Goal: Information Seeking & Learning: Learn about a topic

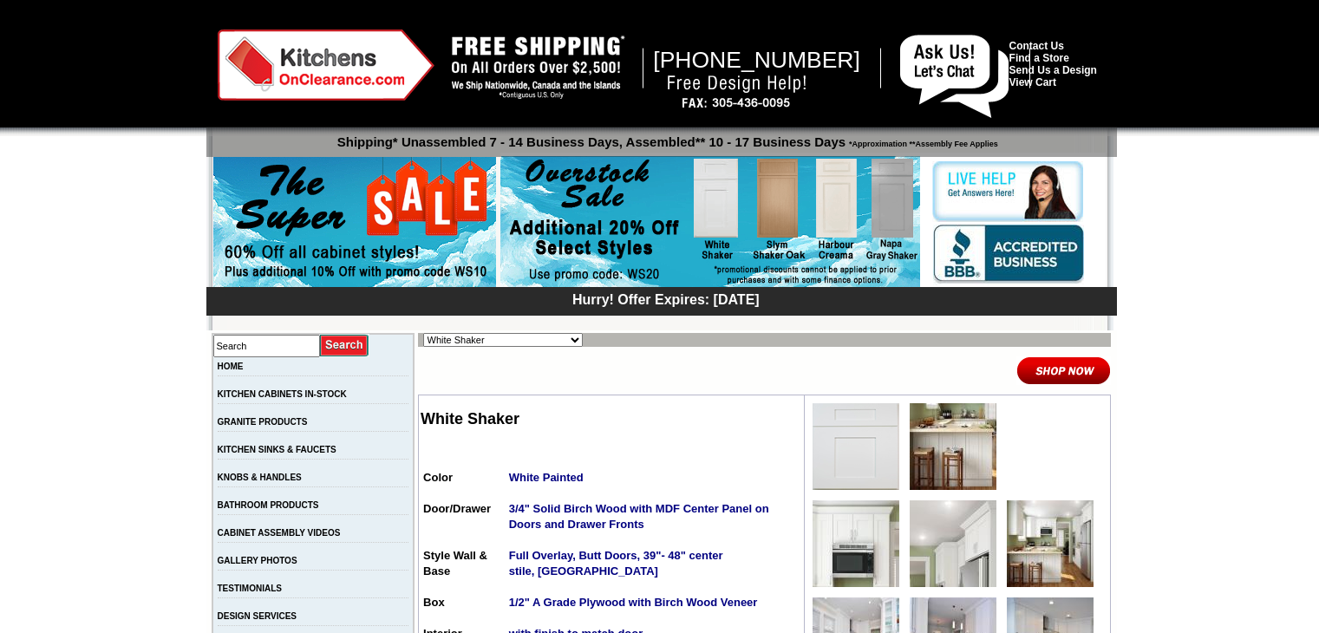
scroll to position [260, 0]
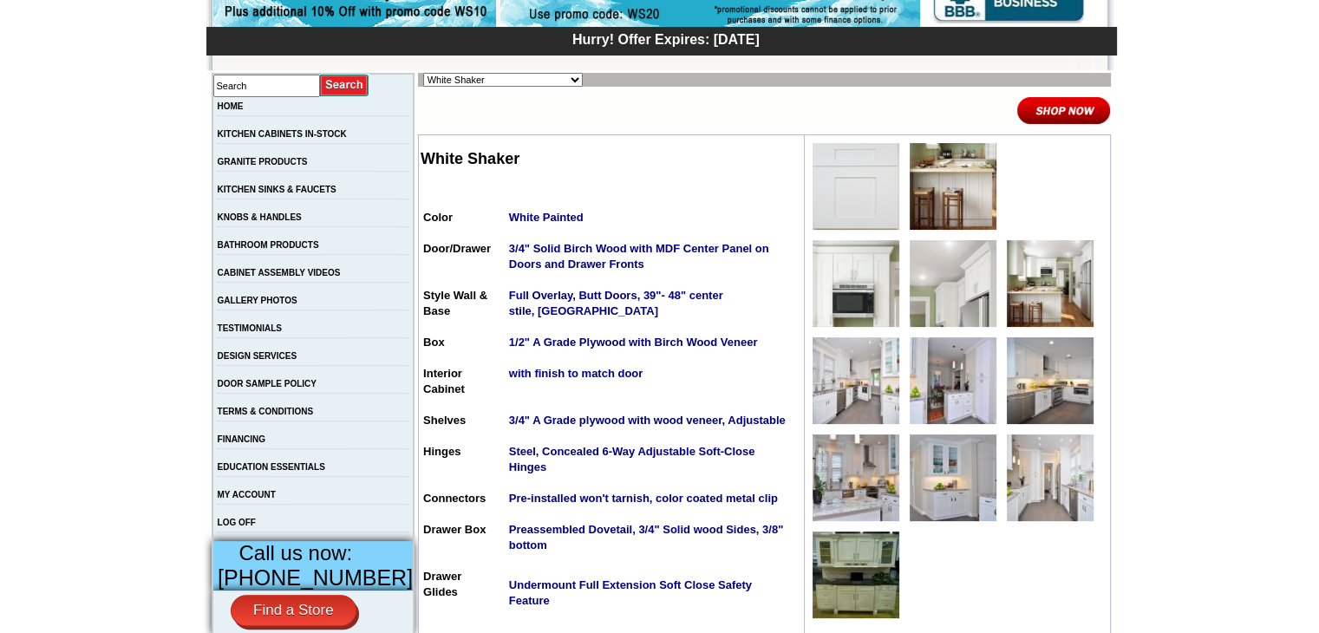
click at [856, 204] on img at bounding box center [855, 186] width 87 height 87
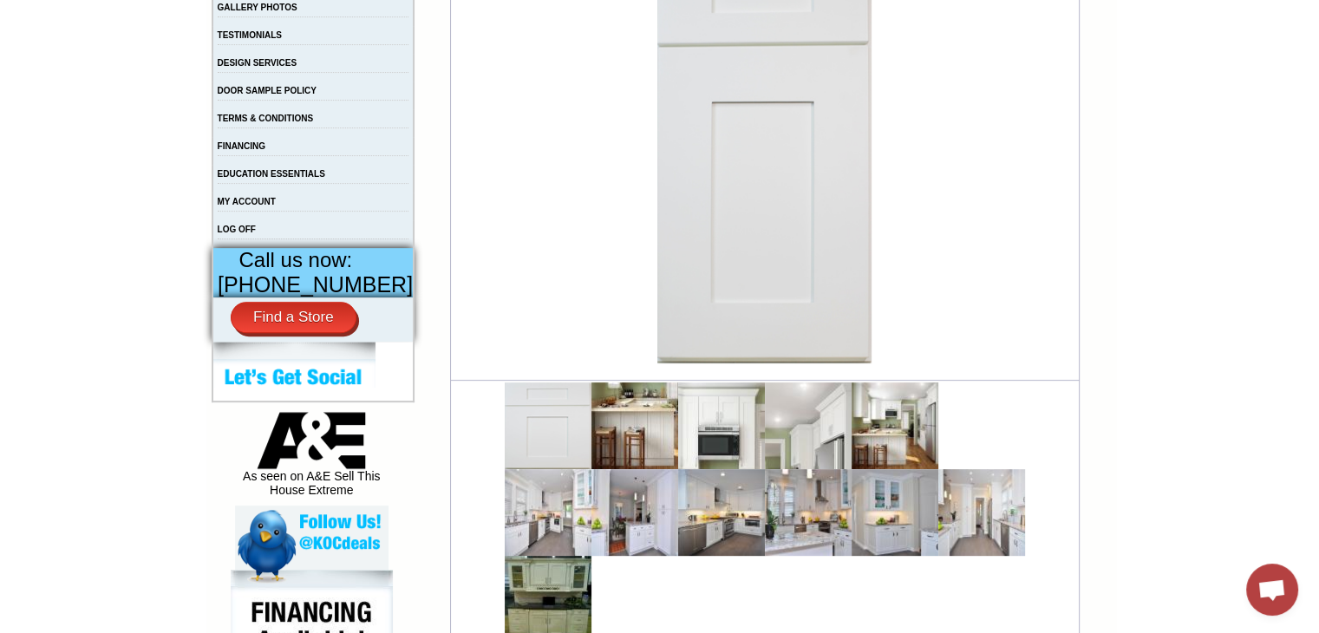
scroll to position [694, 0]
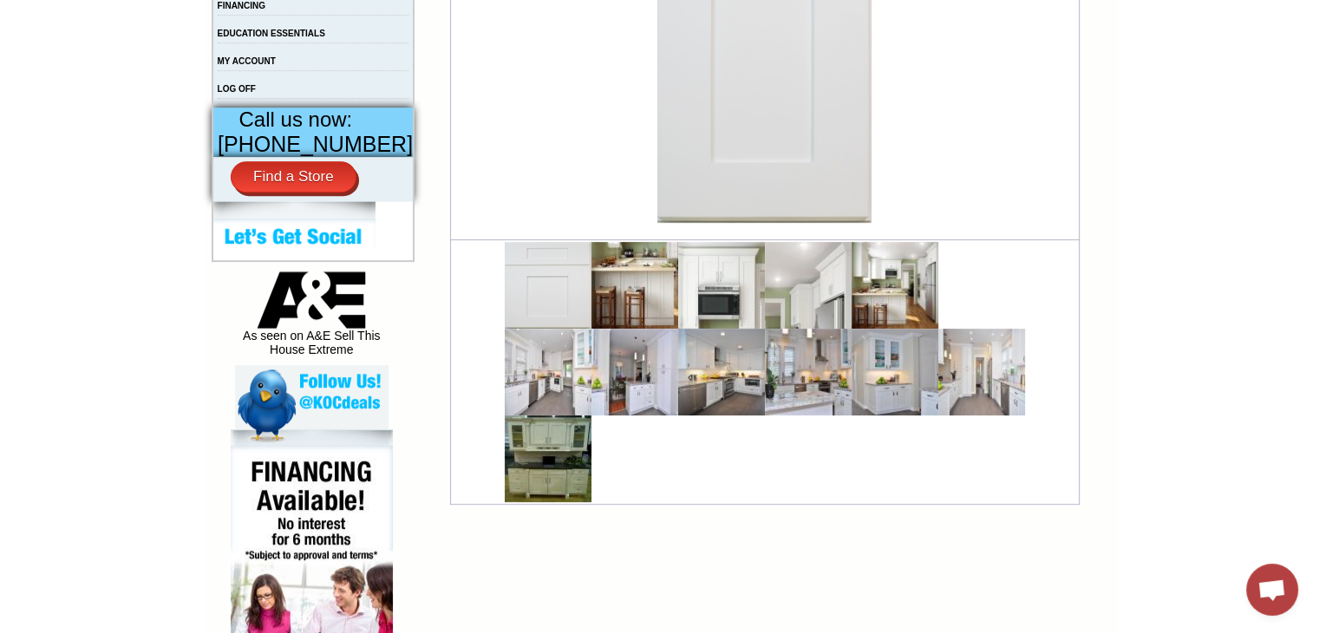
click at [721, 301] on img at bounding box center [721, 285] width 87 height 87
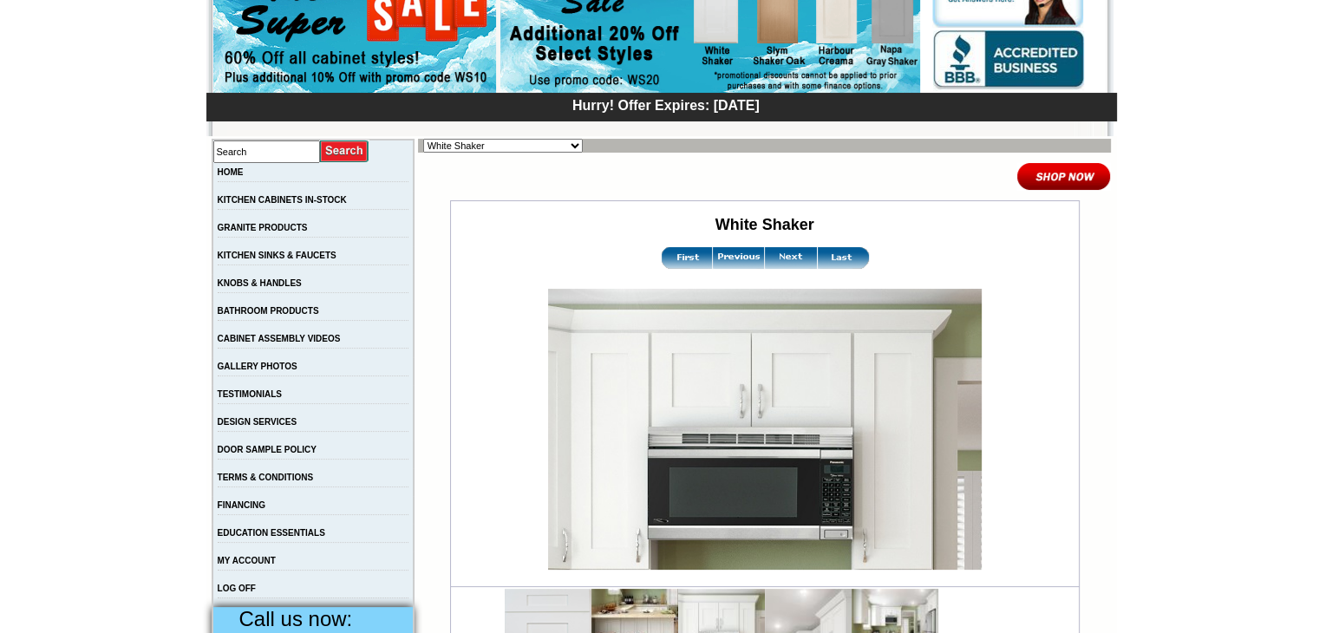
scroll to position [433, 0]
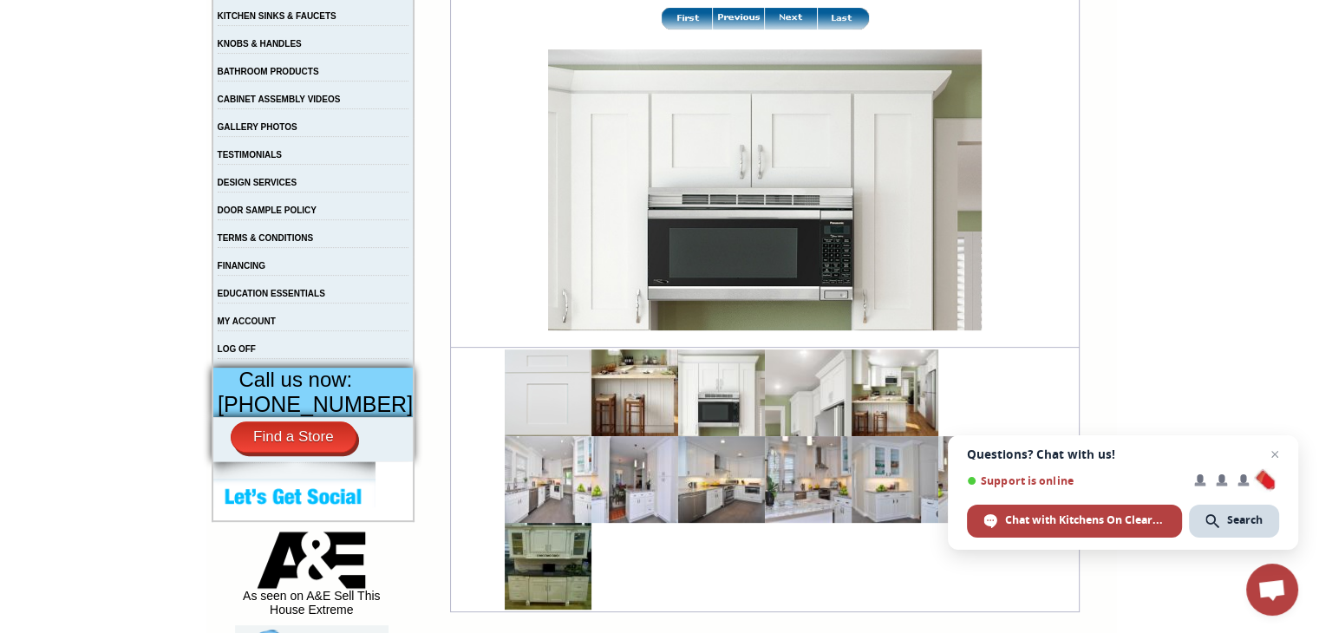
click at [744, 259] on img at bounding box center [764, 189] width 433 height 281
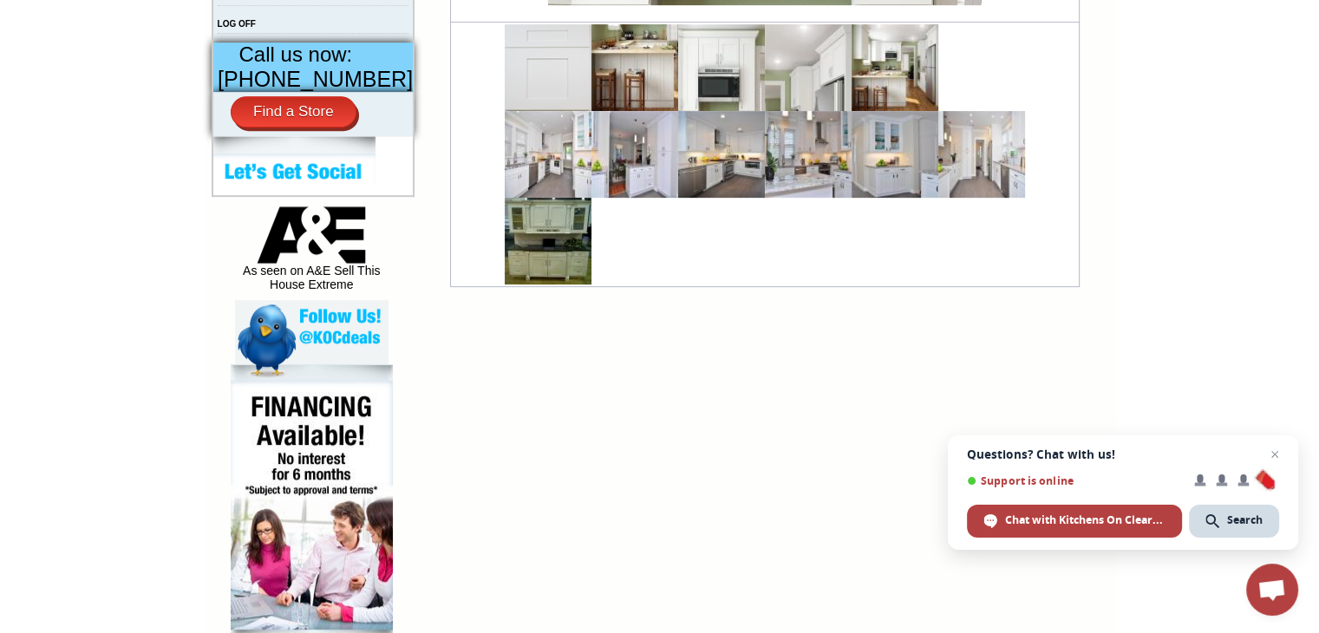
scroll to position [780, 0]
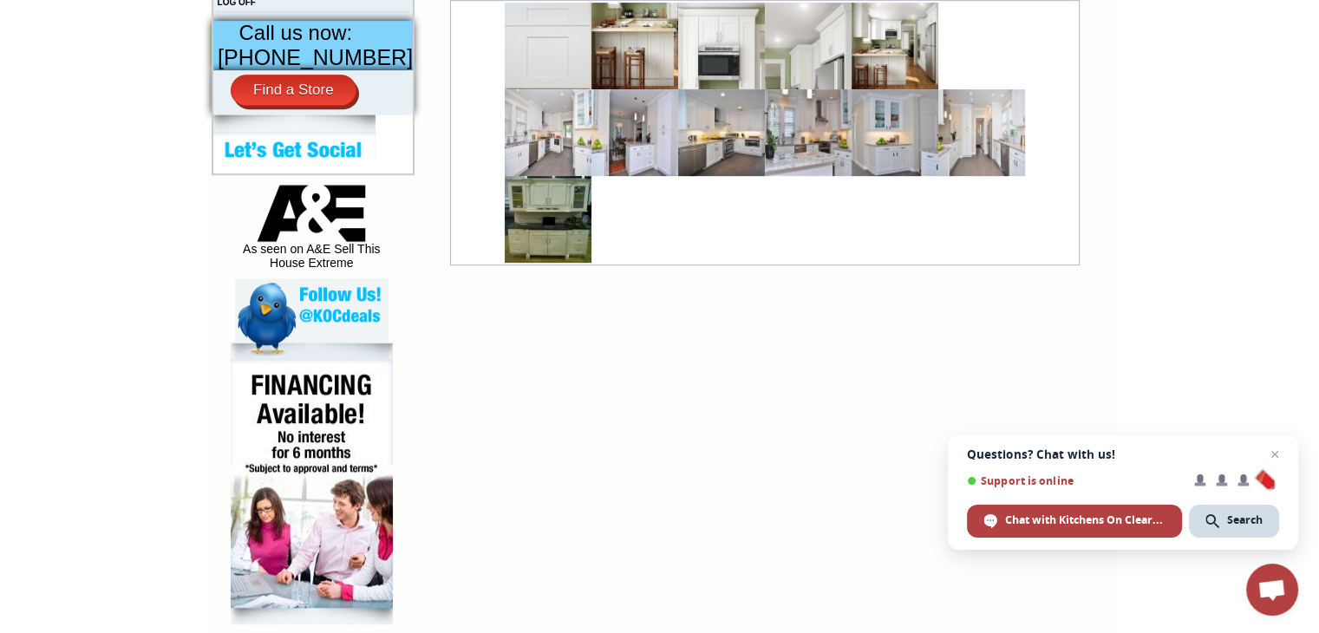
click at [542, 164] on img at bounding box center [548, 132] width 87 height 87
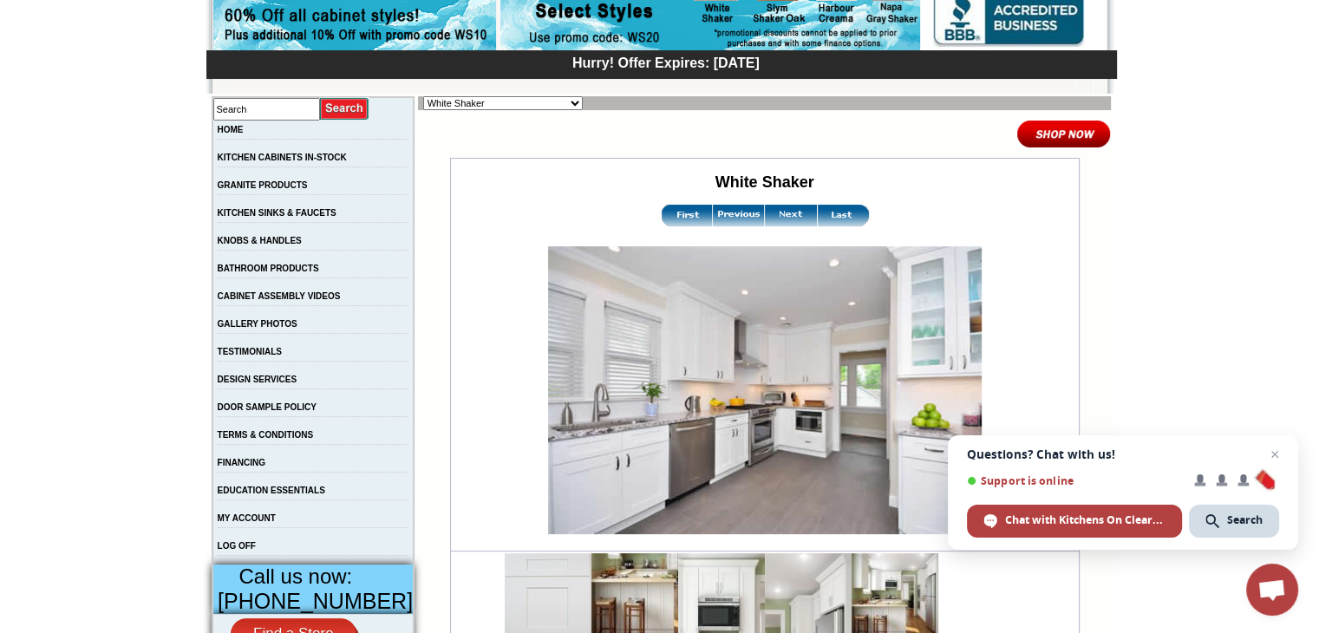
scroll to position [260, 0]
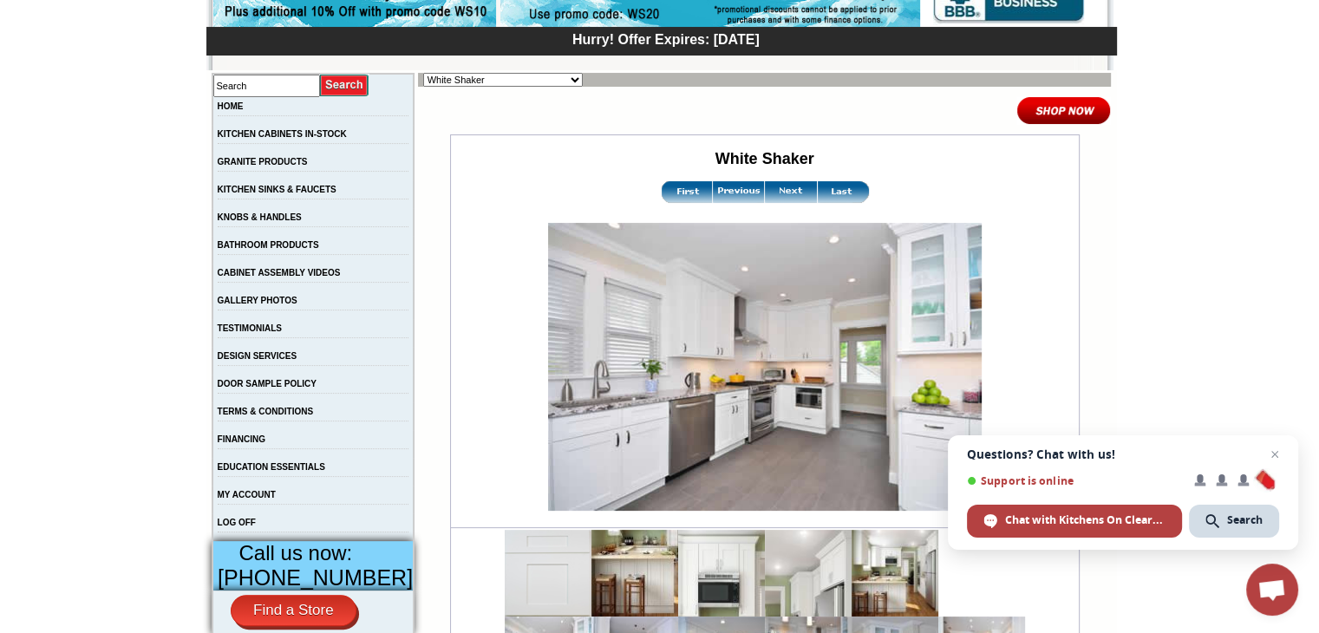
click at [606, 447] on img at bounding box center [764, 367] width 433 height 288
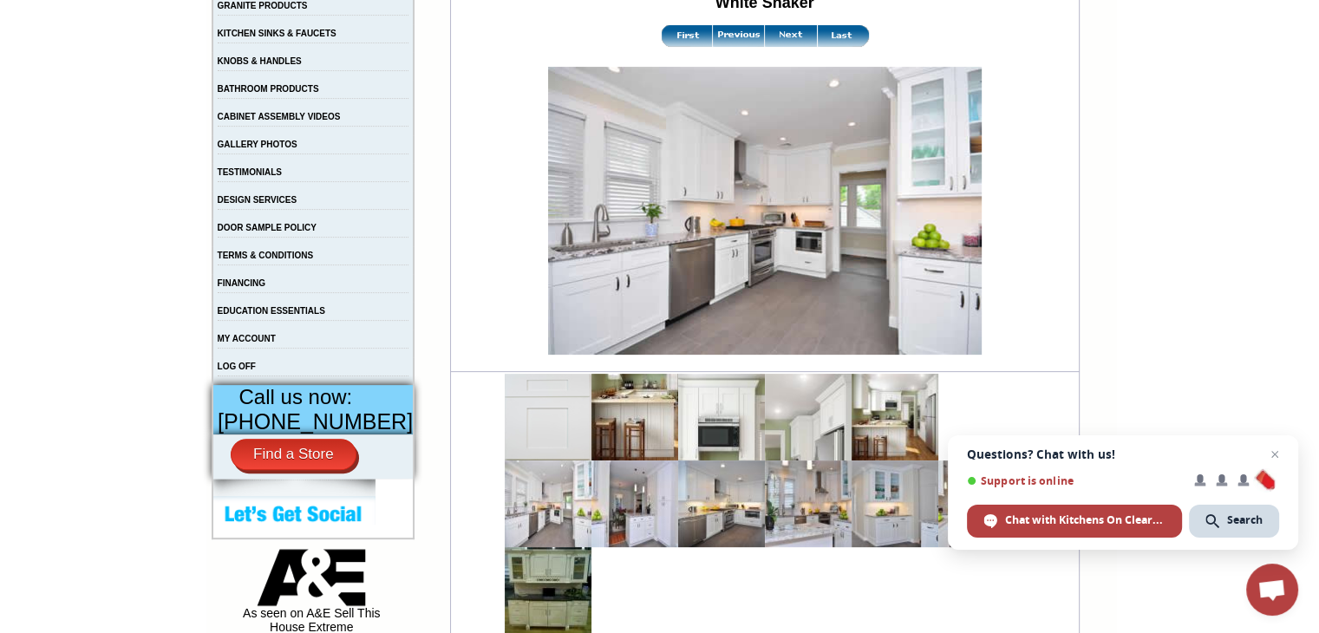
scroll to position [520, 0]
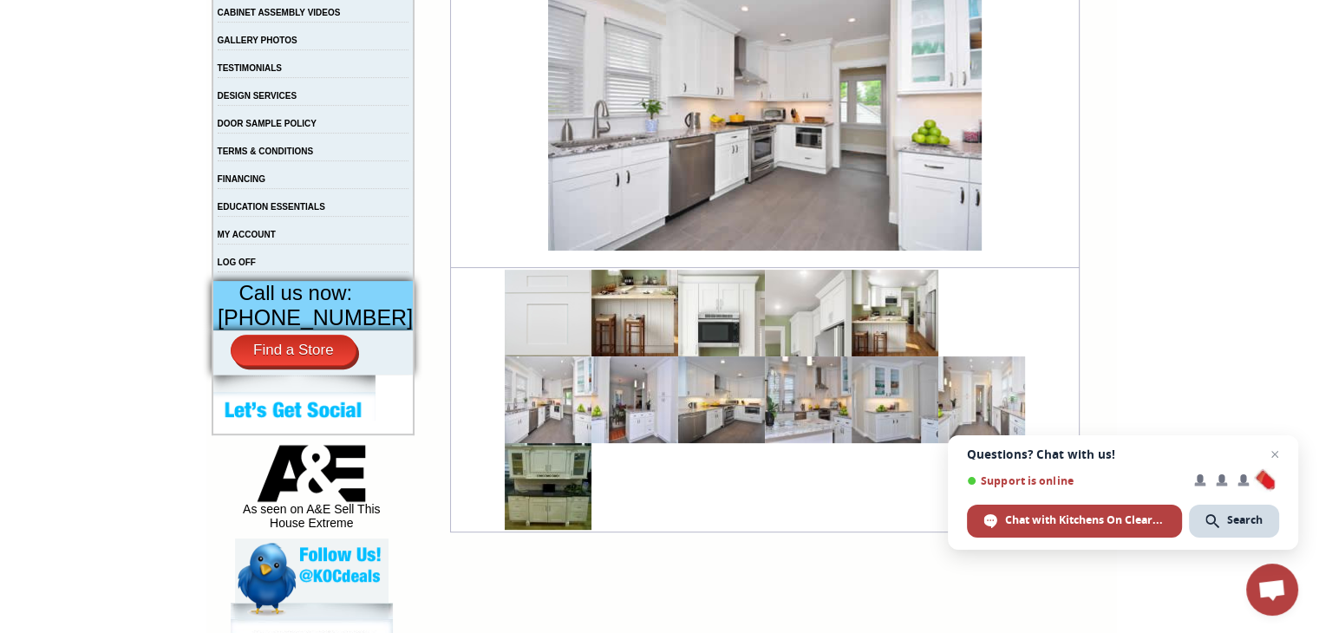
click at [687, 363] on img at bounding box center [721, 399] width 87 height 87
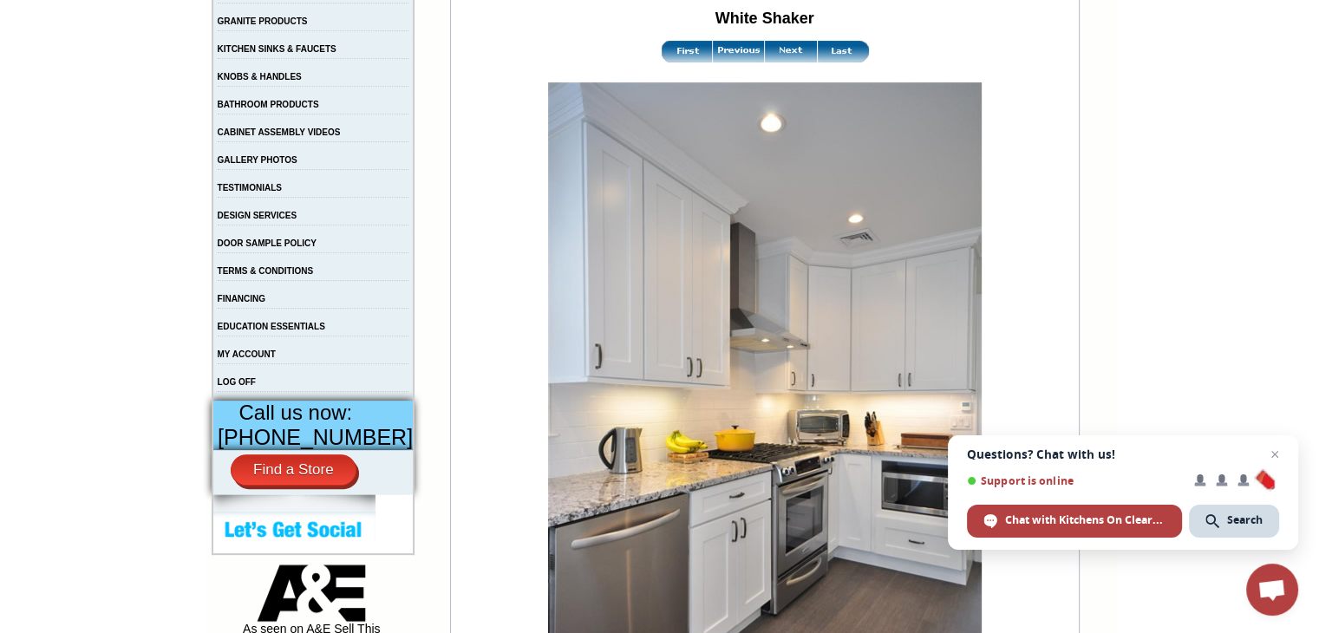
scroll to position [267, 0]
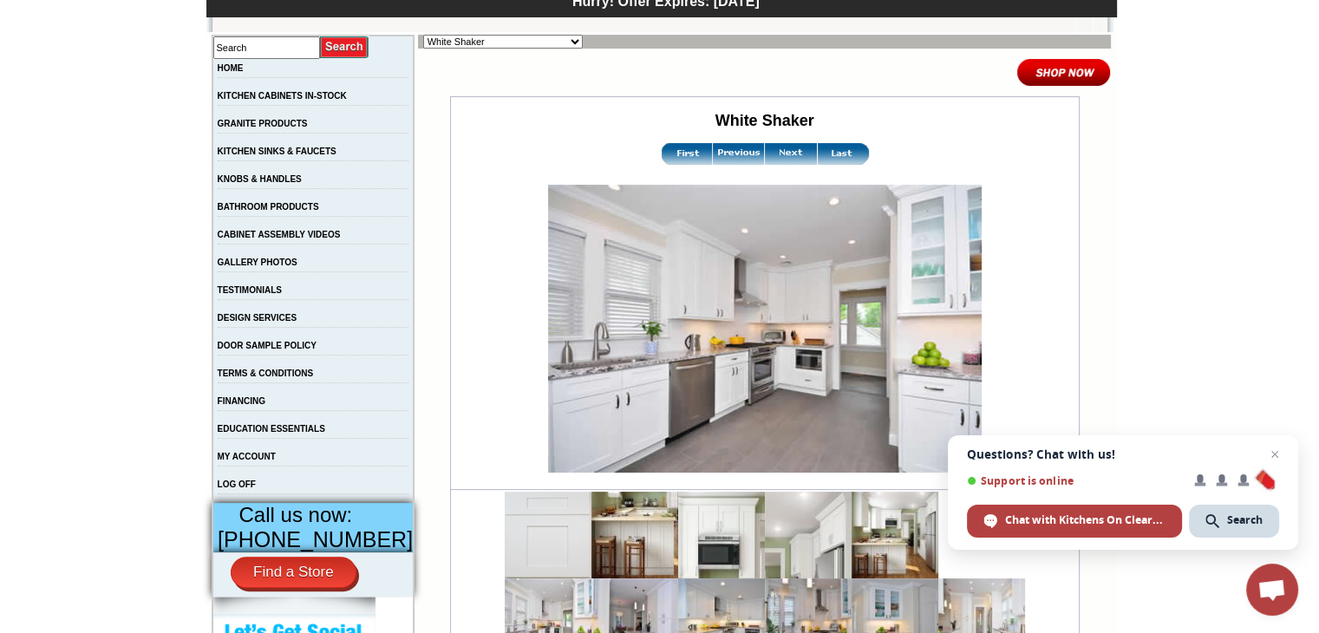
scroll to position [173, 0]
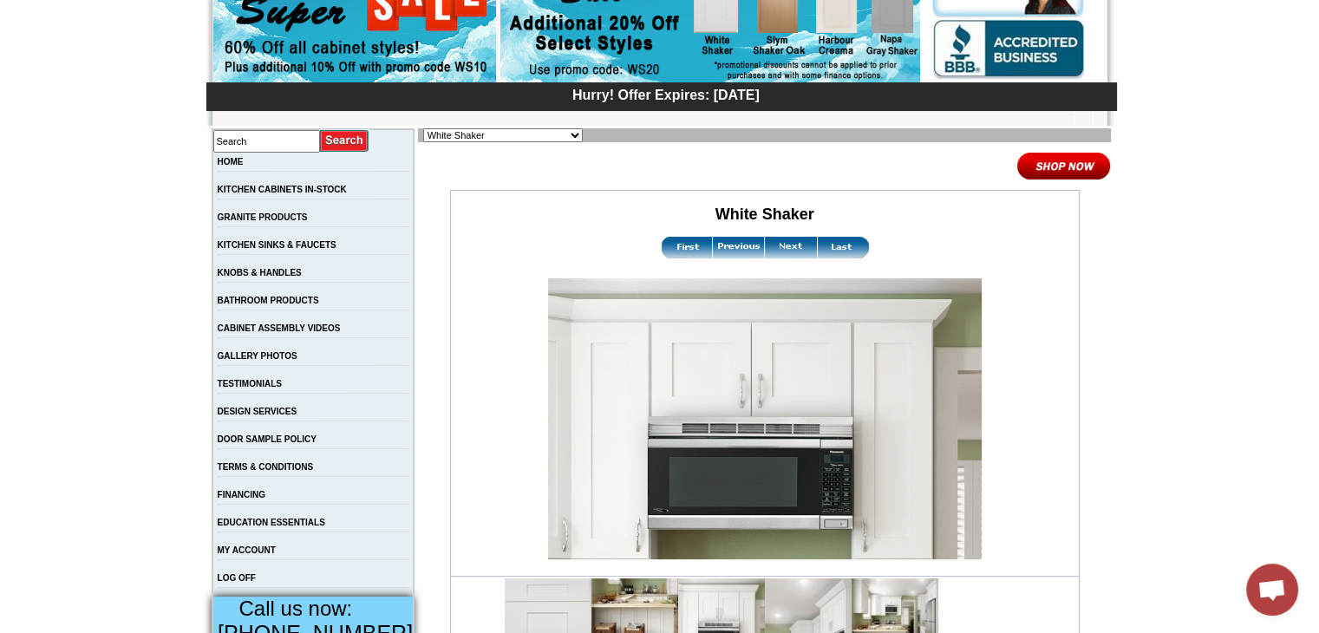
scroll to position [173, 0]
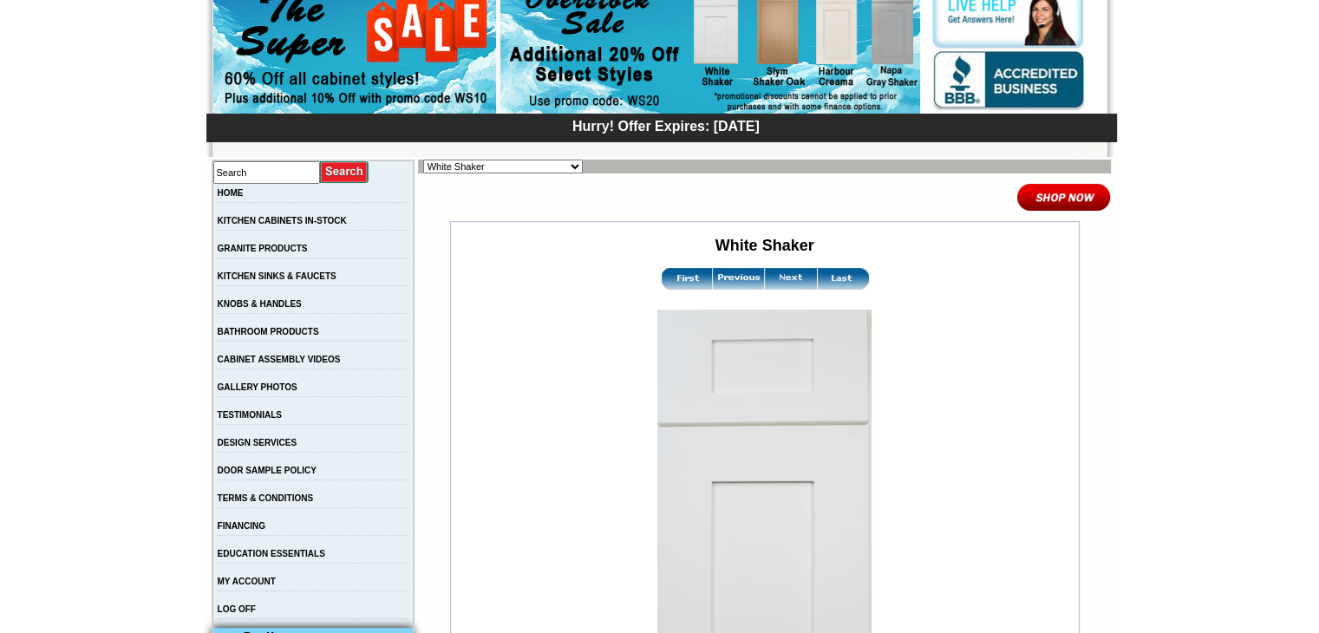
scroll to position [173, 0]
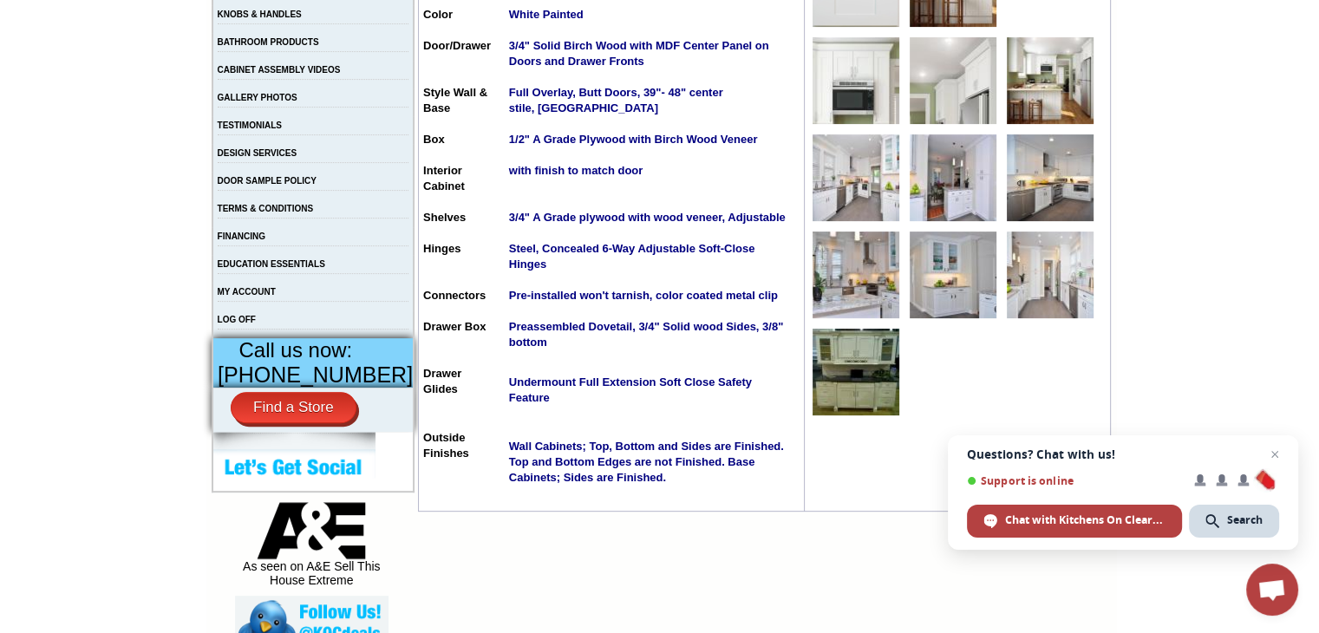
scroll to position [87, 0]
